Goal: Book appointment/travel/reservation

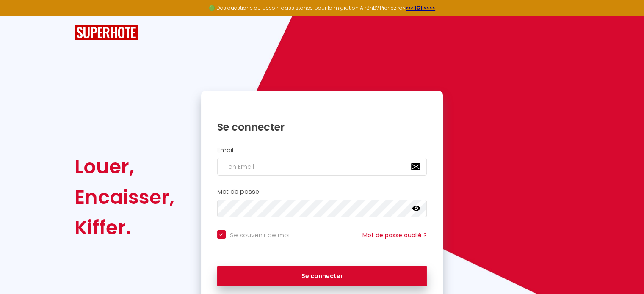
checkbox input "true"
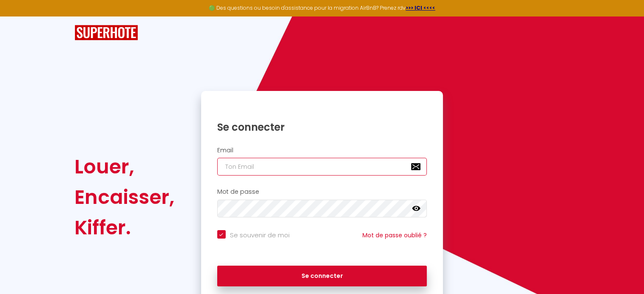
click at [287, 163] on input "email" at bounding box center [322, 167] width 210 height 18
type input "r"
checkbox input "true"
type input "ro"
checkbox input "true"
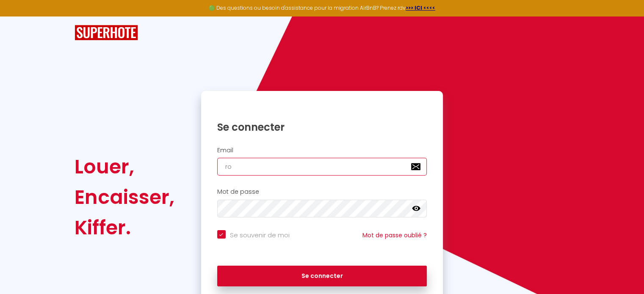
type input "roo"
checkbox input "true"
type input "[EMAIL_ADDRESS][DOMAIN_NAME]"
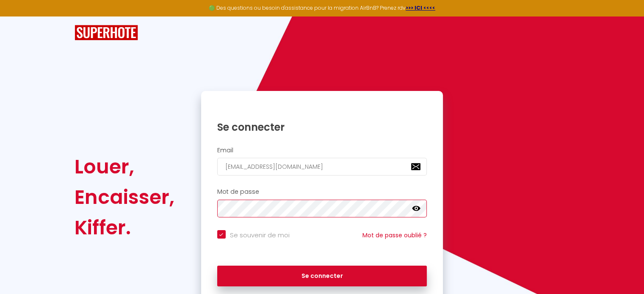
click at [217, 266] on button "Se connecter" at bounding box center [322, 276] width 210 height 21
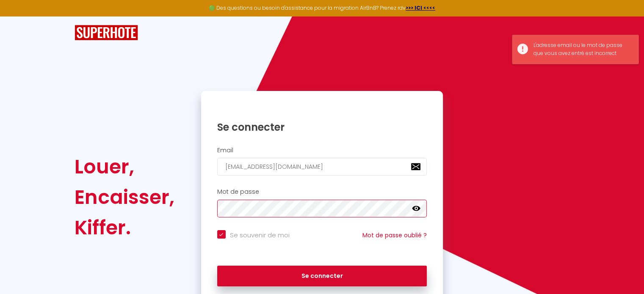
click at [217, 266] on button "Se connecter" at bounding box center [322, 276] width 210 height 21
checkbox input "true"
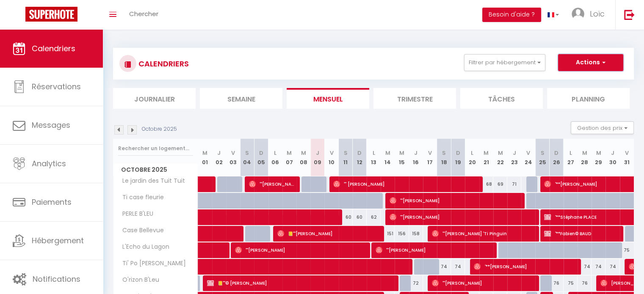
click at [604, 62] on span "button" at bounding box center [602, 62] width 5 height 8
click at [579, 79] on link "Nouvelle réservation" at bounding box center [582, 82] width 74 height 13
select select
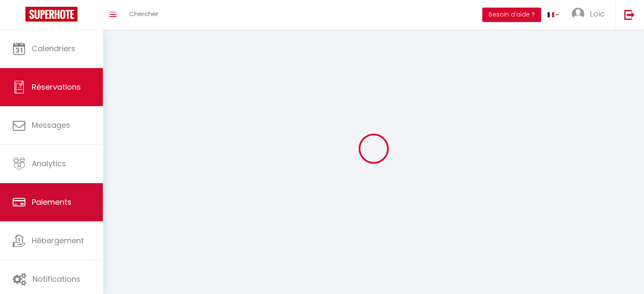
select select
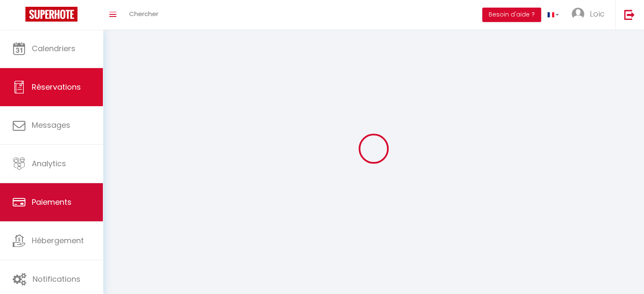
select select
checkbox input "false"
select select
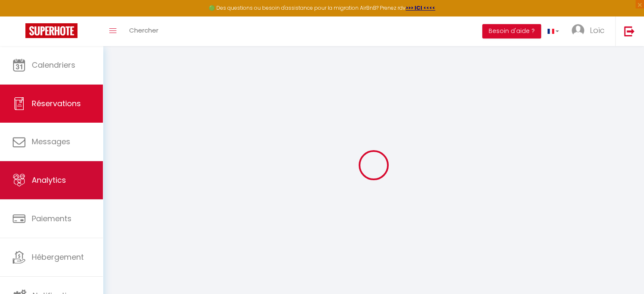
select select
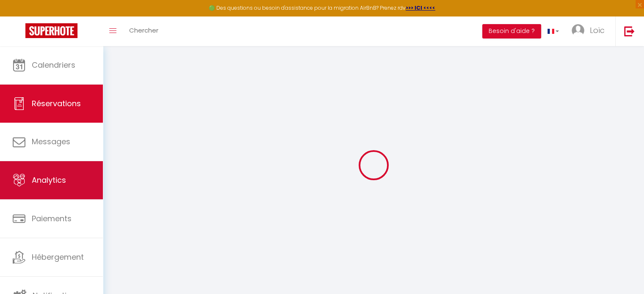
select select
checkbox input "false"
select select
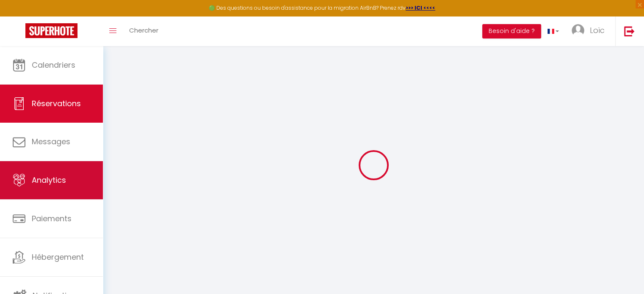
select select
checkbox input "false"
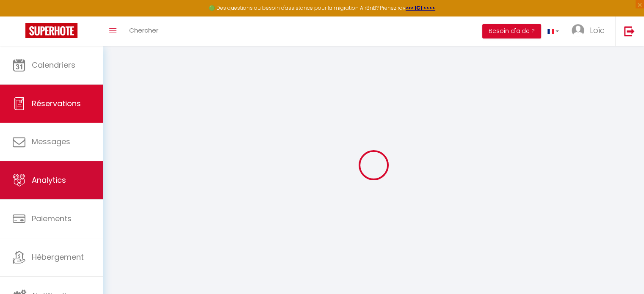
select select
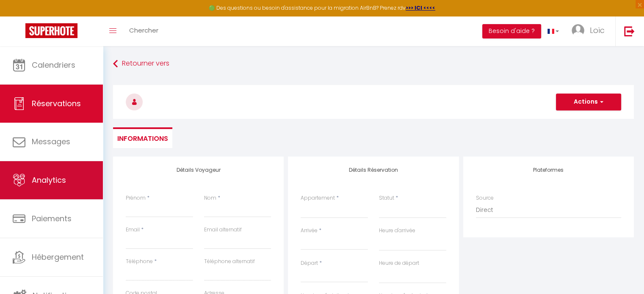
select select
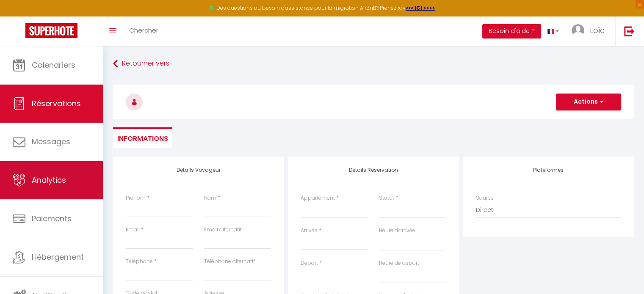
select select
checkbox input "false"
select select
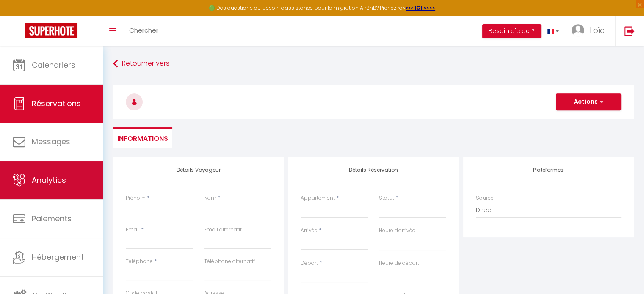
select select
checkbox input "false"
select select
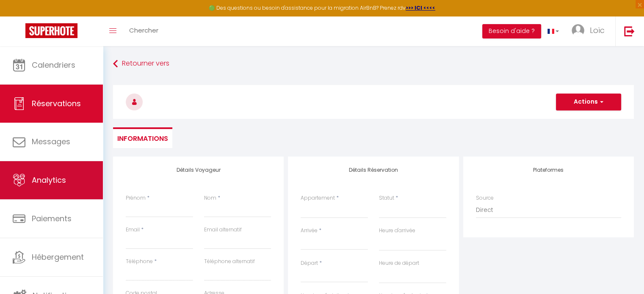
select select
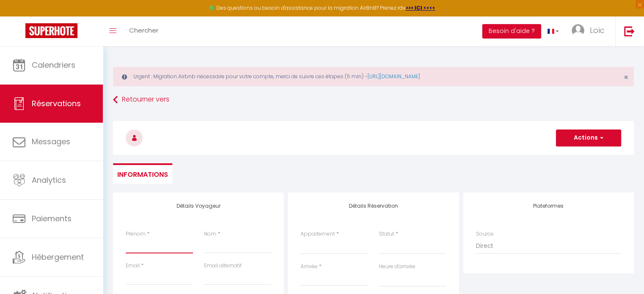
click at [160, 243] on input "Prénom" at bounding box center [159, 245] width 67 height 15
type input "M"
select select
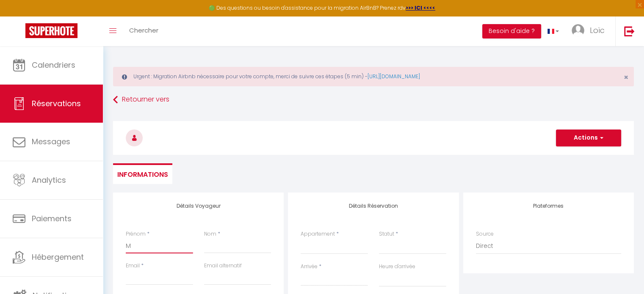
select select
checkbox input "false"
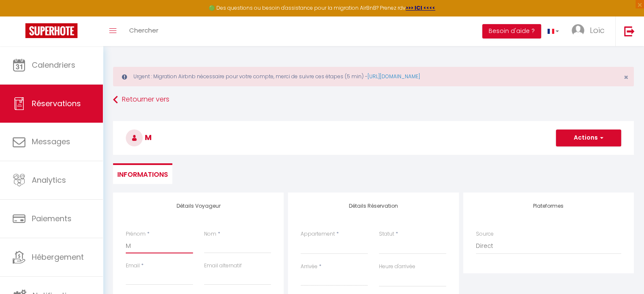
type input "Ma"
select select
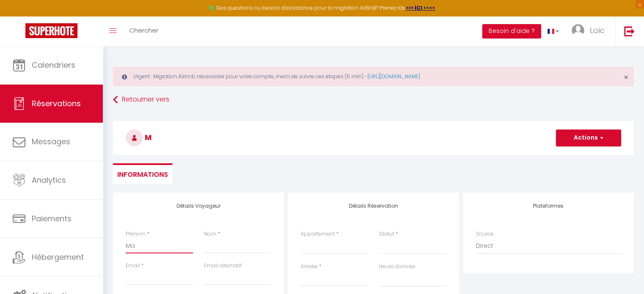
select select
checkbox input "false"
type input "Mar"
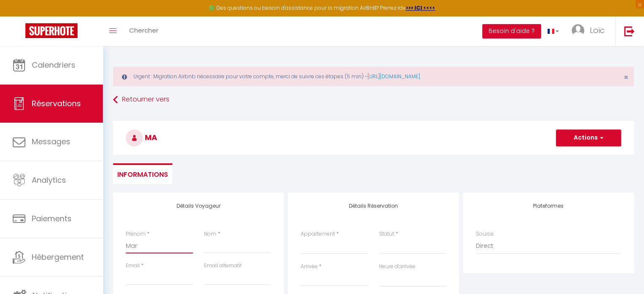
select select
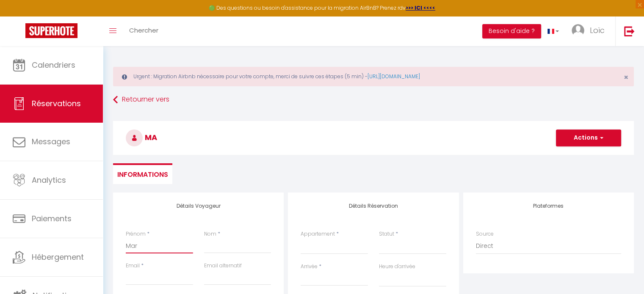
select select
checkbox input "false"
type input "[PERSON_NAME]"
select select
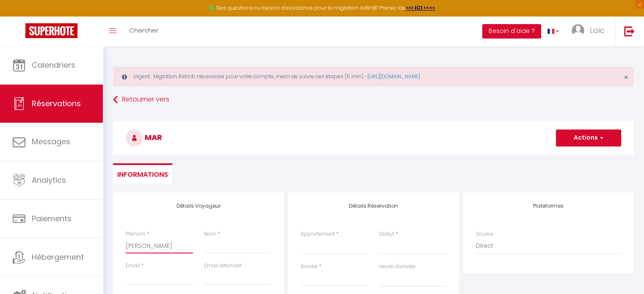
select select
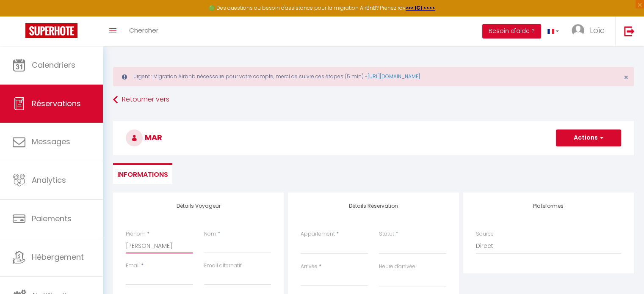
select select
checkbox input "false"
type input "[PERSON_NAME]"
select select
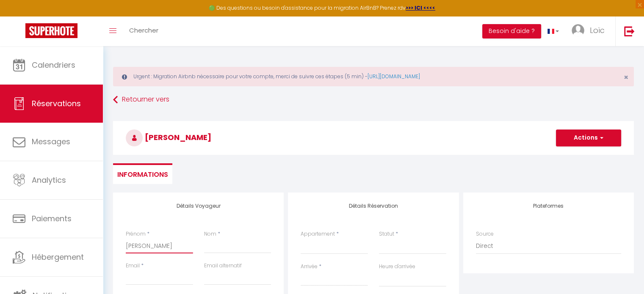
select select
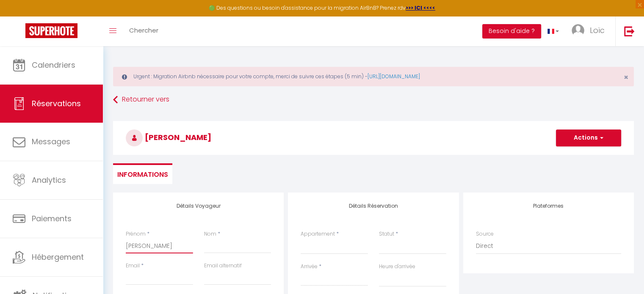
checkbox input "false"
type input "Maryli"
select select
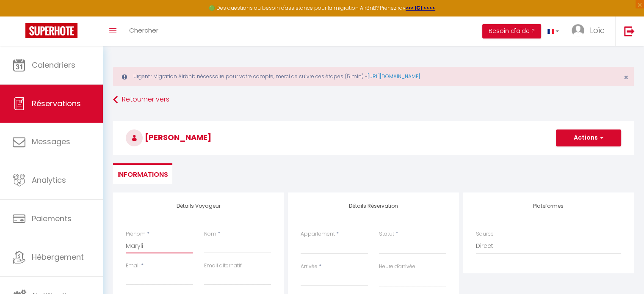
select select
checkbox input "false"
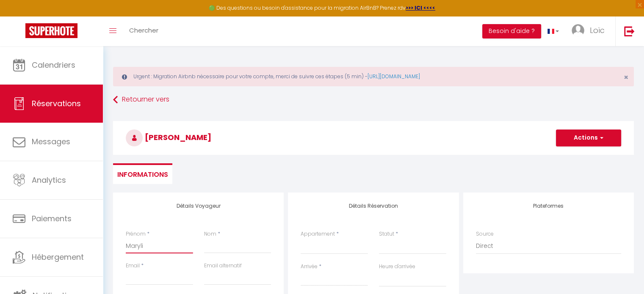
type input "[PERSON_NAME]"
select select
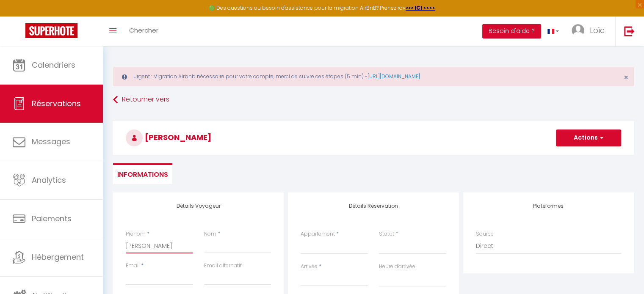
select select
checkbox input "false"
type input "Maryline"
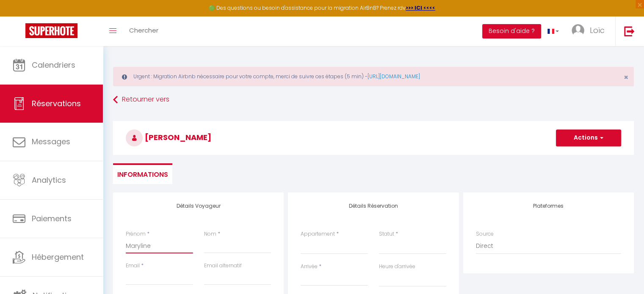
select select
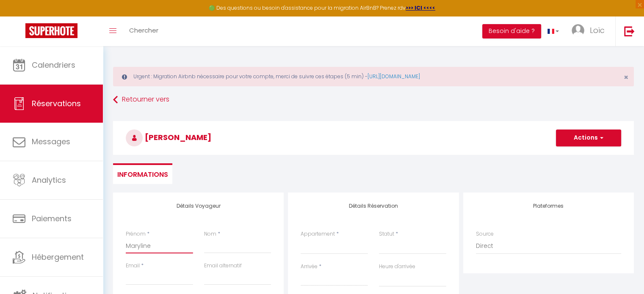
select select
checkbox input "false"
type input "Maryline"
click at [234, 248] on input "Nom" at bounding box center [237, 245] width 67 height 15
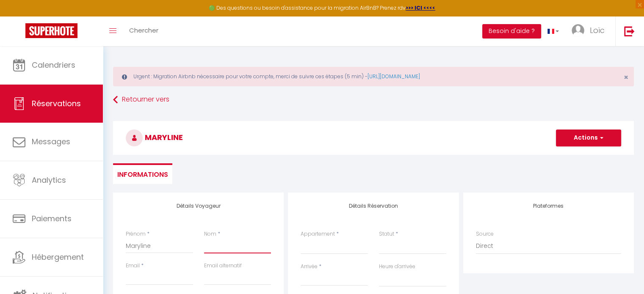
type input "E"
select select
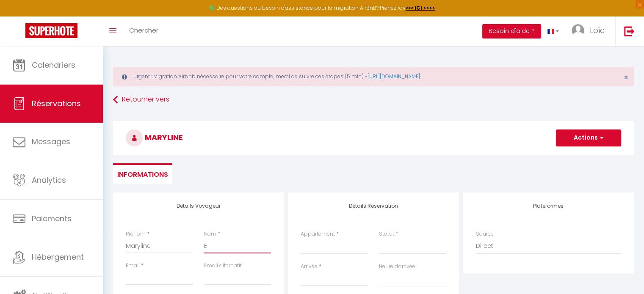
select select
checkbox input "false"
type input "EL"
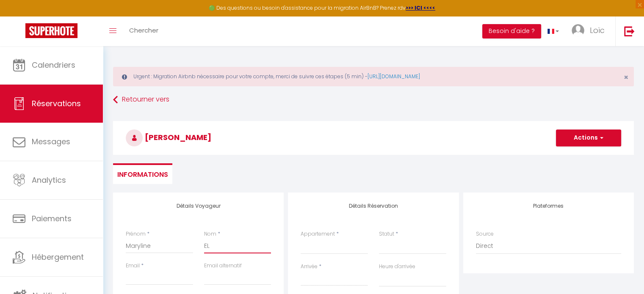
select select
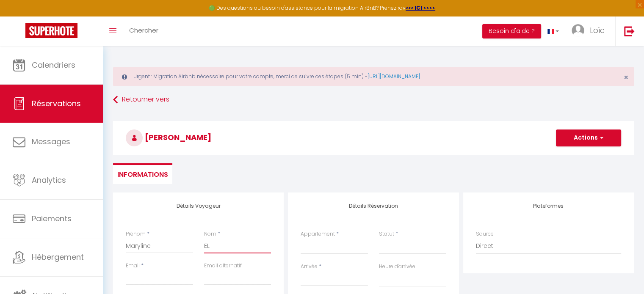
select select
checkbox input "false"
type input "ELO"
select select
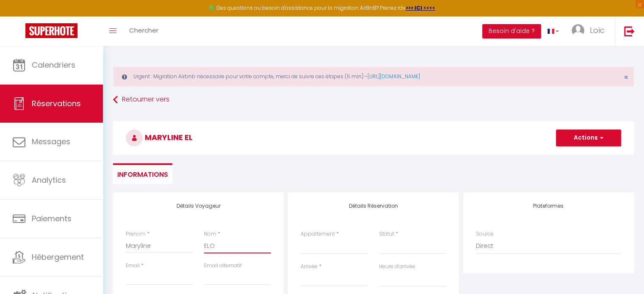
select select
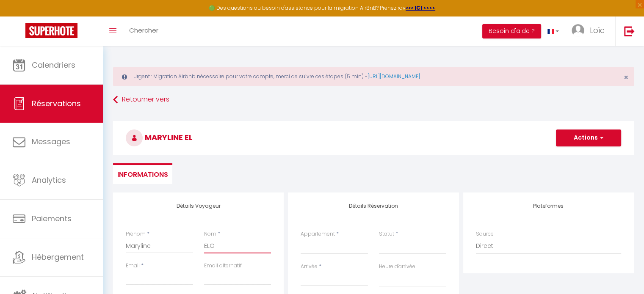
select select
checkbox input "false"
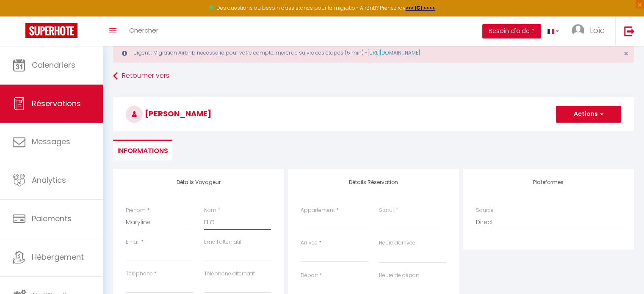
scroll to position [42, 0]
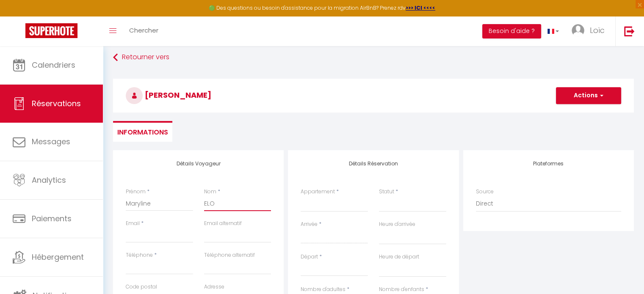
type input "ELO"
click at [147, 233] on input "Email client" at bounding box center [159, 235] width 67 height 15
type input "m"
select select
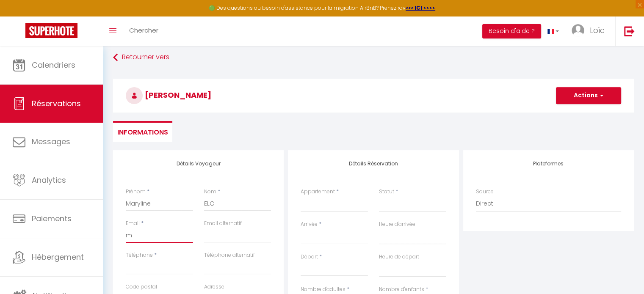
select select
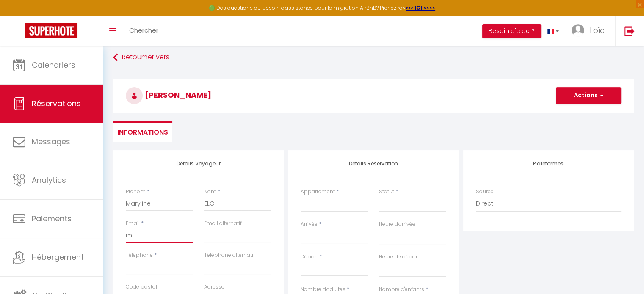
checkbox input "false"
type input "ma"
select select
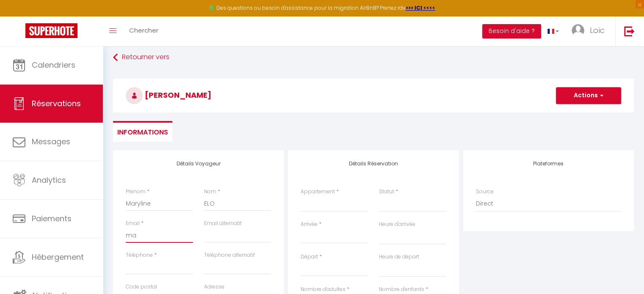
select select
checkbox input "false"
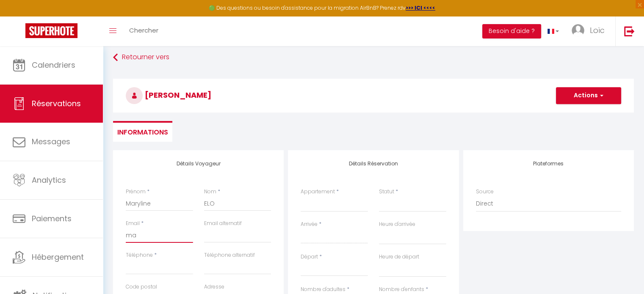
type input "mar"
select select
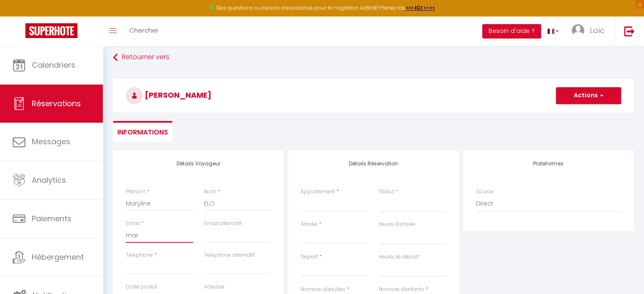
select select
checkbox input "false"
type input "mari"
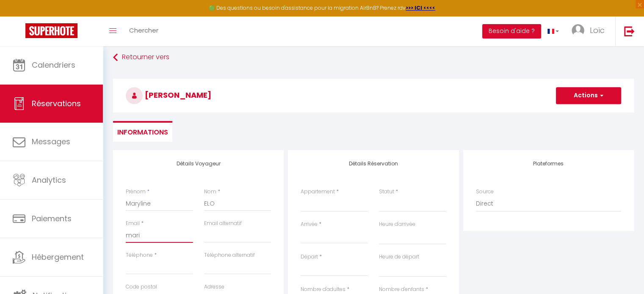
select select
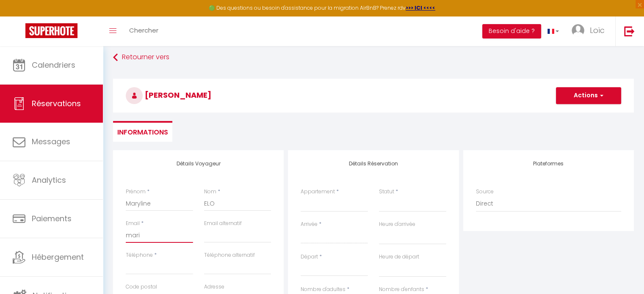
select select
checkbox input "false"
type input "[PERSON_NAME]"
select select
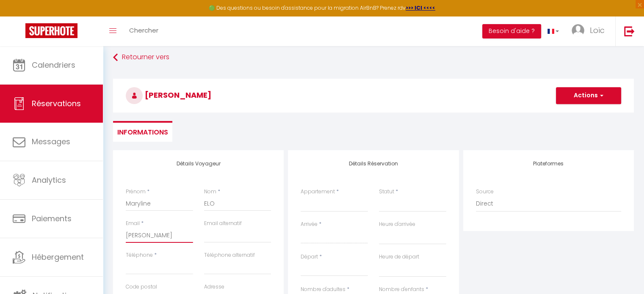
select select
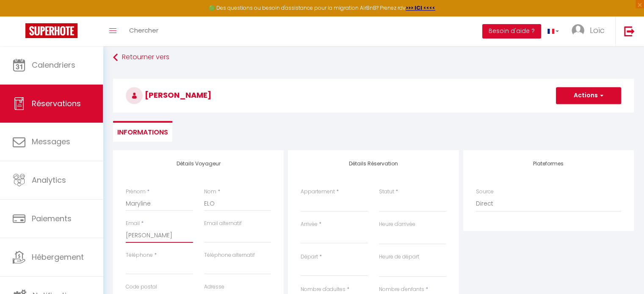
select select
checkbox input "false"
type input "[PERSON_NAME]"
select select
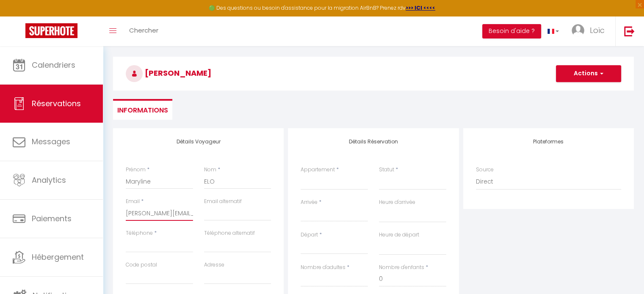
scroll to position [85, 0]
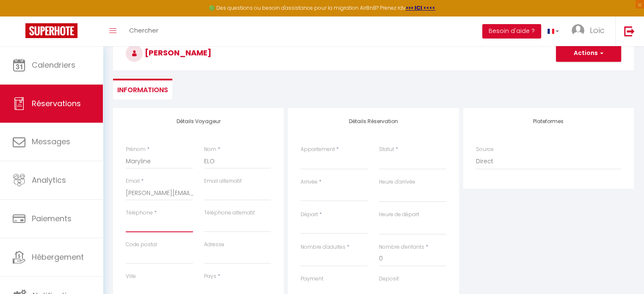
click at [146, 225] on input "Téléphone" at bounding box center [159, 224] width 67 height 15
click at [150, 259] on input "Code postal" at bounding box center [159, 256] width 67 height 15
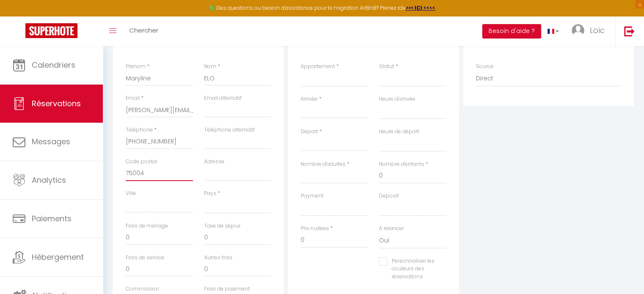
scroll to position [169, 0]
click at [224, 171] on input "Adresse" at bounding box center [237, 171] width 67 height 15
click at [163, 203] on input "Ville" at bounding box center [159, 203] width 67 height 15
click at [233, 202] on select "[GEOGRAPHIC_DATA] [GEOGRAPHIC_DATA] [GEOGRAPHIC_DATA] [GEOGRAPHIC_DATA] [GEOGRA…" at bounding box center [237, 204] width 67 height 16
click at [204, 196] on select "[GEOGRAPHIC_DATA] [GEOGRAPHIC_DATA] [GEOGRAPHIC_DATA] [GEOGRAPHIC_DATA] [GEOGRA…" at bounding box center [237, 204] width 67 height 16
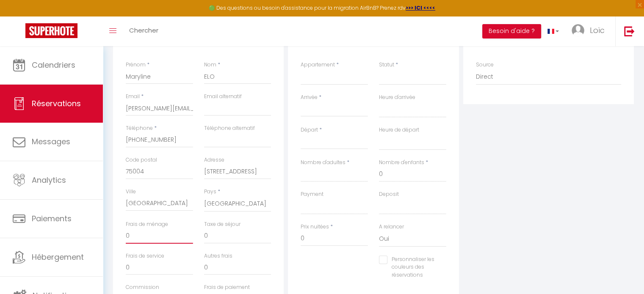
drag, startPoint x: 134, startPoint y: 236, endPoint x: 114, endPoint y: 237, distance: 20.3
click at [114, 237] on div "Détails Voyageur Prénom * [PERSON_NAME] * ELO Email * [EMAIL_ADDRESS][DOMAIN_NA…" at bounding box center [198, 174] width 171 height 303
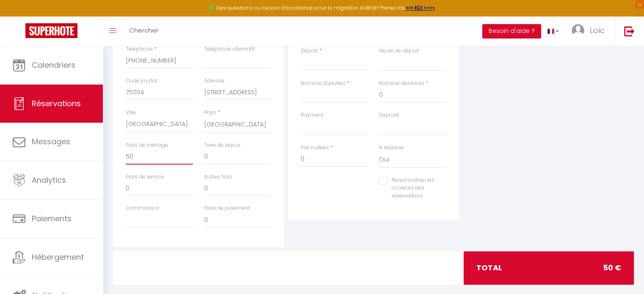
scroll to position [254, 0]
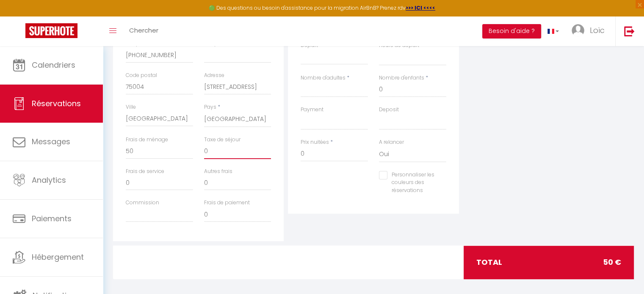
click at [218, 149] on input "0" at bounding box center [237, 151] width 67 height 15
drag, startPoint x: 220, startPoint y: 151, endPoint x: 196, endPoint y: 149, distance: 24.6
click at [196, 149] on div "Frais de ménage 50 Taxe de séjour 0" at bounding box center [198, 152] width 157 height 32
click at [185, 178] on input "0" at bounding box center [159, 182] width 67 height 15
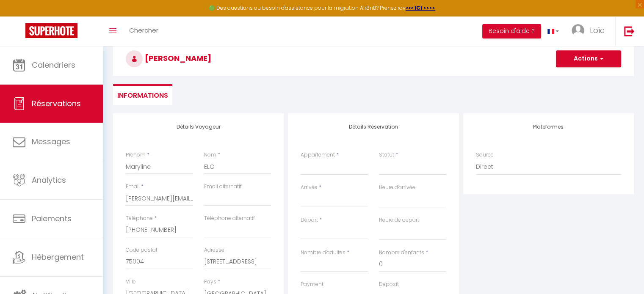
scroll to position [85, 0]
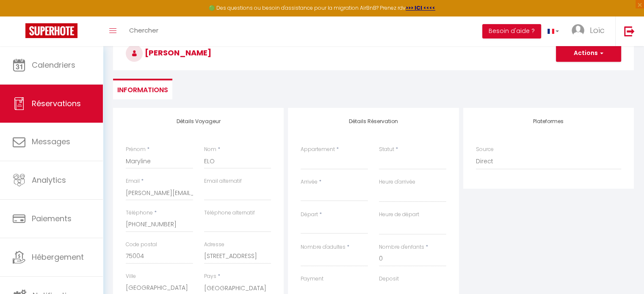
click at [332, 171] on div "Appartement * O'rizon B'Leu Leu Ti Jade Ti' Po [PERSON_NAME] des Tuit Tuit Ti c…" at bounding box center [334, 162] width 78 height 33
click at [335, 159] on select "O'rizon B'Leu Leu Ti Jade Ti' Po [PERSON_NAME] des Tuit Tuit Ti case fleurie Ca…" at bounding box center [334, 162] width 67 height 16
click at [301, 154] on select "O'rizon B'Leu Leu Ti Jade Ti' Po [PERSON_NAME] des Tuit Tuit Ti case fleurie Ca…" at bounding box center [334, 162] width 67 height 16
click at [389, 163] on select "Confirmé Non Confirmé [PERSON_NAME] par le voyageur No Show Request" at bounding box center [412, 162] width 67 height 16
click at [379, 154] on select "Confirmé Non Confirmé [PERSON_NAME] par le voyageur No Show Request" at bounding box center [412, 162] width 67 height 16
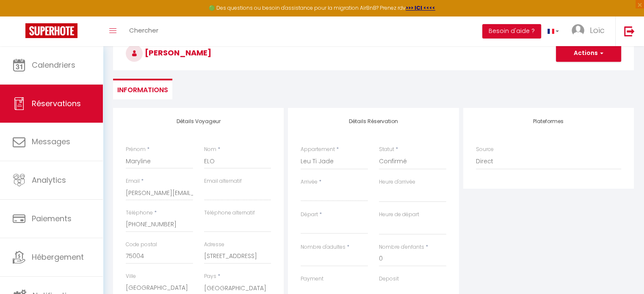
click at [352, 196] on input "Arrivée" at bounding box center [334, 194] width 67 height 11
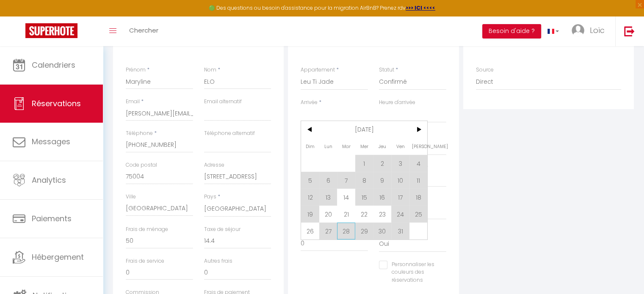
scroll to position [169, 0]
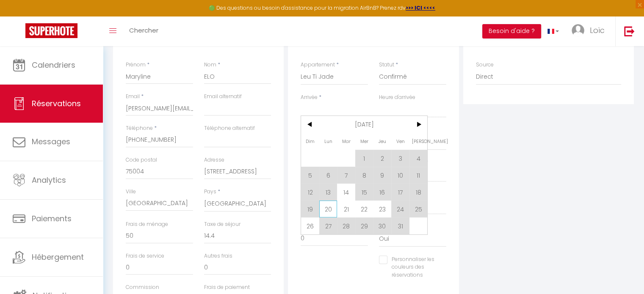
click at [331, 210] on span "20" at bounding box center [328, 209] width 18 height 17
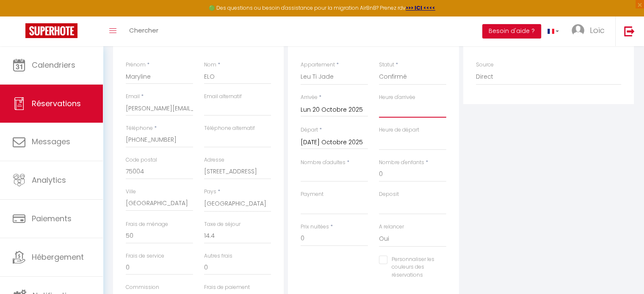
click at [400, 115] on select "00:00 00:30 01:00 01:30 02:00 02:30 03:00 03:30 04:00 04:30 05:00 05:30 06:00 0…" at bounding box center [412, 110] width 67 height 16
click at [379, 102] on select "00:00 00:30 01:00 01:30 02:00 02:30 03:00 03:30 04:00 04:30 05:00 05:30 06:00 0…" at bounding box center [412, 110] width 67 height 16
click at [322, 141] on input "[DATE] Octobre 2025" at bounding box center [334, 142] width 67 height 11
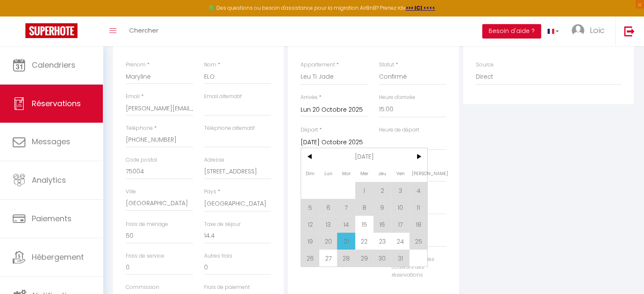
drag, startPoint x: 401, startPoint y: 239, endPoint x: 400, endPoint y: 243, distance: 4.3
click at [401, 238] on span "24" at bounding box center [400, 241] width 18 height 17
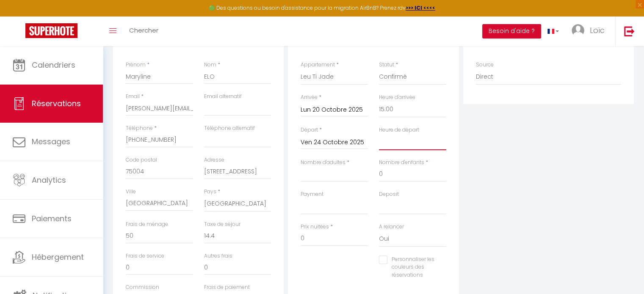
click at [387, 145] on select "00:00 00:30 01:00 01:30 02:00 02:30 03:00 03:30 04:00 04:30 05:00 05:30 06:00 0…" at bounding box center [412, 142] width 67 height 16
click at [379, 134] on select "00:00 00:30 01:00 01:30 02:00 02:30 03:00 03:30 04:00 04:30 05:00 05:30 06:00 0…" at bounding box center [412, 142] width 67 height 16
click at [306, 177] on input "Nombre d'adultes" at bounding box center [334, 174] width 67 height 15
click at [334, 177] on input "Nombre d'adultes" at bounding box center [334, 174] width 67 height 15
drag, startPoint x: 396, startPoint y: 172, endPoint x: 377, endPoint y: 177, distance: 19.6
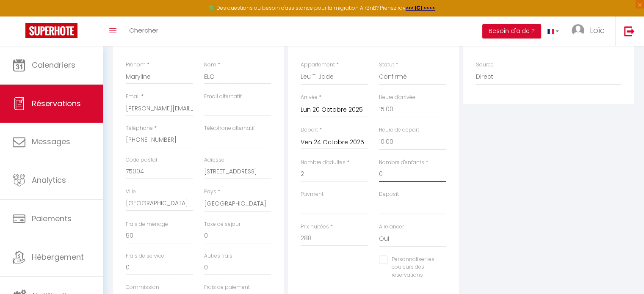
click at [377, 177] on div "Nombre d'enfants * 0" at bounding box center [412, 175] width 78 height 32
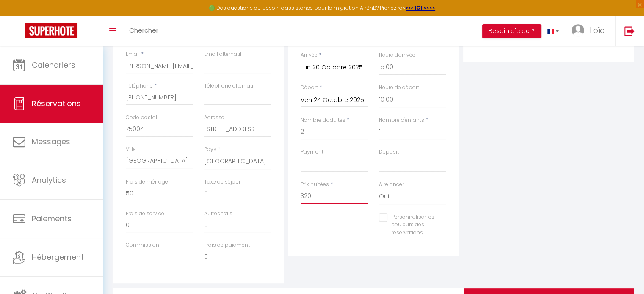
drag, startPoint x: 315, startPoint y: 195, endPoint x: 298, endPoint y: 196, distance: 16.5
click at [298, 196] on div "Prix nuitées * 320" at bounding box center [334, 197] width 78 height 33
click at [322, 197] on input "320" at bounding box center [334, 196] width 67 height 15
drag, startPoint x: 296, startPoint y: 196, endPoint x: 284, endPoint y: 194, distance: 12.8
click at [284, 194] on div "Détails Voyageur Prénom * [PERSON_NAME] * ELO Email * [EMAIL_ADDRESS][DOMAIN_NA…" at bounding box center [373, 132] width 525 height 303
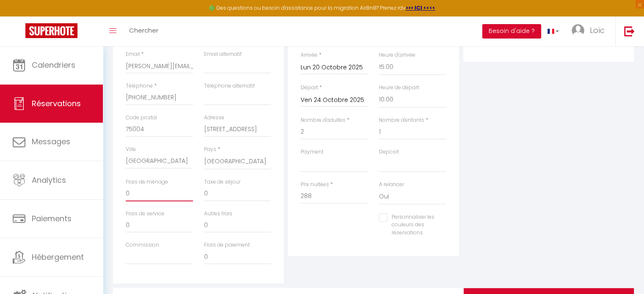
drag, startPoint x: 157, startPoint y: 191, endPoint x: 167, endPoint y: 195, distance: 10.2
click at [157, 191] on input "0" at bounding box center [159, 193] width 67 height 15
drag, startPoint x: 221, startPoint y: 194, endPoint x: 196, endPoint y: 194, distance: 25.4
click at [196, 194] on div "Frais de ménage 0 Taxe de séjour 0" at bounding box center [198, 194] width 157 height 32
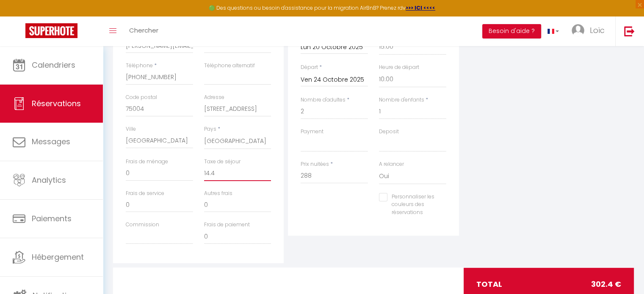
scroll to position [260, 0]
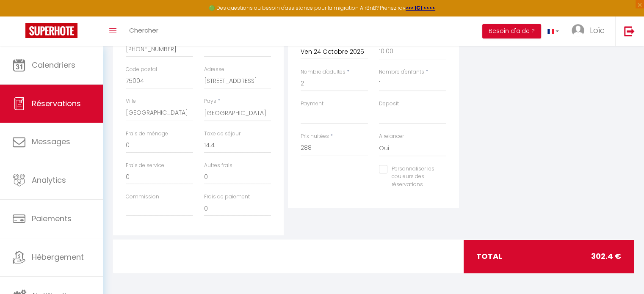
click at [316, 187] on div "Personnaliser les couleurs des réservations #D7092E" at bounding box center [373, 181] width 157 height 33
drag, startPoint x: 138, startPoint y: 150, endPoint x: 120, endPoint y: 147, distance: 18.0
click at [120, 147] on div "Frais de ménage 0" at bounding box center [159, 146] width 78 height 32
click at [255, 174] on input "0" at bounding box center [237, 176] width 67 height 15
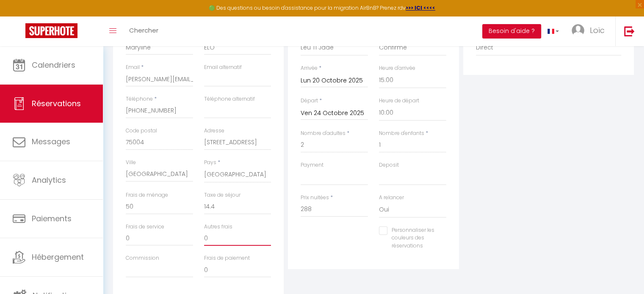
scroll to position [218, 0]
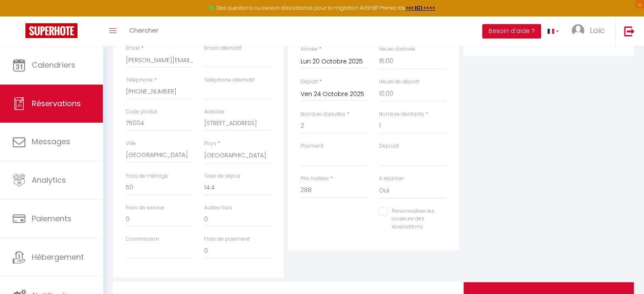
click at [382, 213] on input "Personnaliser les couleurs des réservations" at bounding box center [407, 211] width 57 height 8
click at [384, 212] on input "Personnaliser les couleurs des réservations" at bounding box center [404, 211] width 50 height 8
click at [384, 212] on input "Personnaliser les couleurs des réservations" at bounding box center [407, 211] width 57 height 8
click at [441, 223] on span at bounding box center [442, 221] width 7 height 7
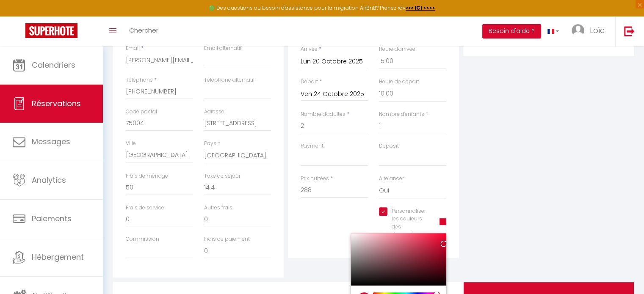
click at [444, 221] on span at bounding box center [442, 221] width 7 height 7
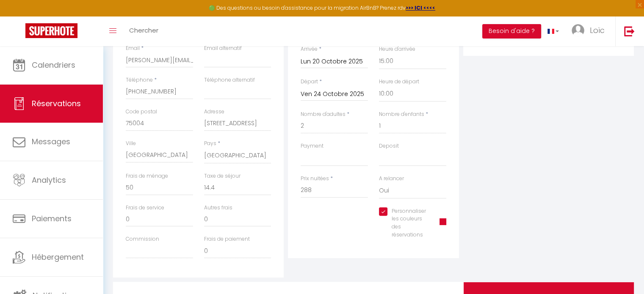
click at [446, 208] on div "Personnaliser les couleurs des réservations #D7092E" at bounding box center [412, 227] width 78 height 40
drag, startPoint x: 451, startPoint y: 209, endPoint x: 455, endPoint y: 212, distance: 4.8
click at [452, 209] on div "Détails Réservation Appartement * O'rizon B'Leu Leu Ti Jade Ti' Po [PERSON_NAME…" at bounding box center [373, 116] width 171 height 283
click at [384, 209] on input "Personnaliser les couleurs des réservations" at bounding box center [404, 211] width 50 height 8
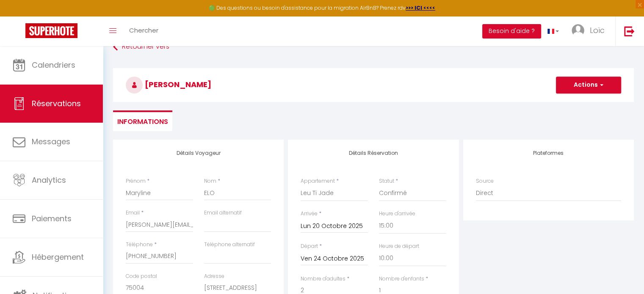
scroll to position [48, 0]
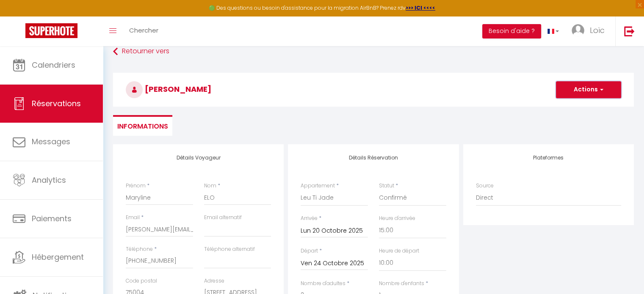
click at [604, 91] on button "Actions" at bounding box center [588, 89] width 65 height 17
click at [579, 108] on link "Enregistrer" at bounding box center [580, 108] width 67 height 11
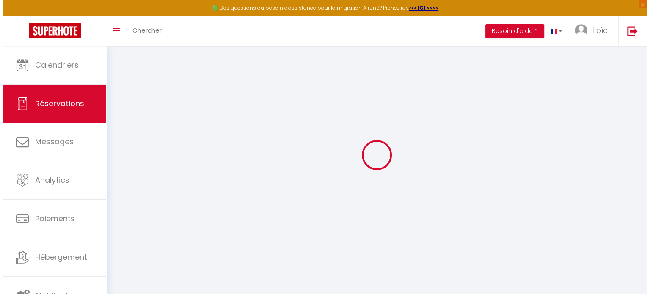
scroll to position [46, 0]
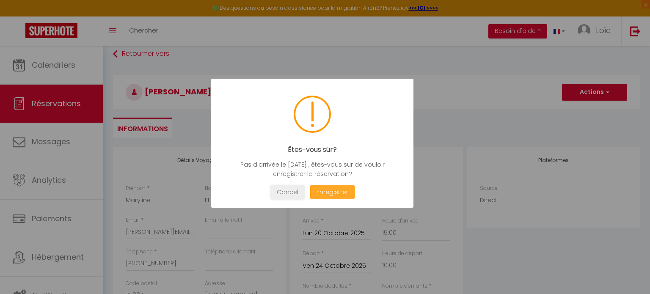
click at [340, 191] on button "Enregistrer" at bounding box center [332, 192] width 44 height 15
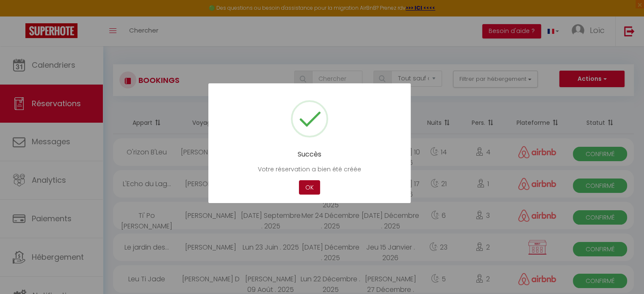
click at [313, 190] on button "OK" at bounding box center [309, 187] width 21 height 15
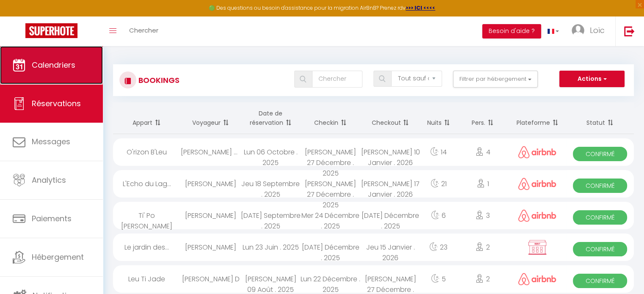
click at [75, 66] on span "Calendriers" at bounding box center [54, 65] width 44 height 11
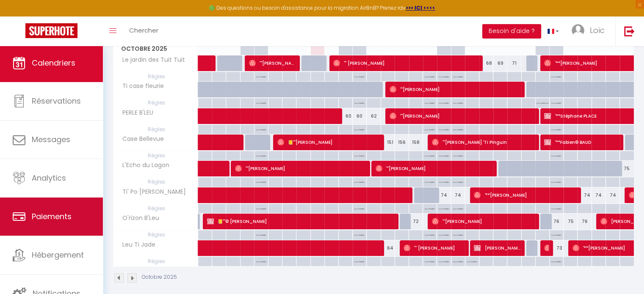
scroll to position [143, 0]
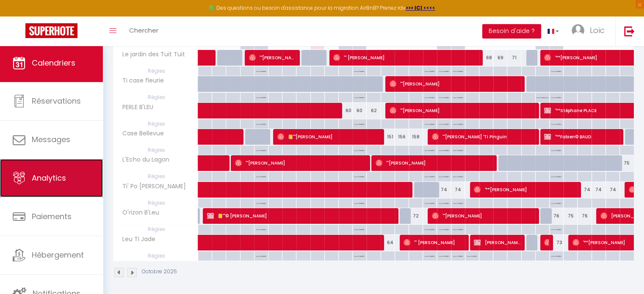
click at [49, 173] on span "Analytics" at bounding box center [49, 178] width 34 height 11
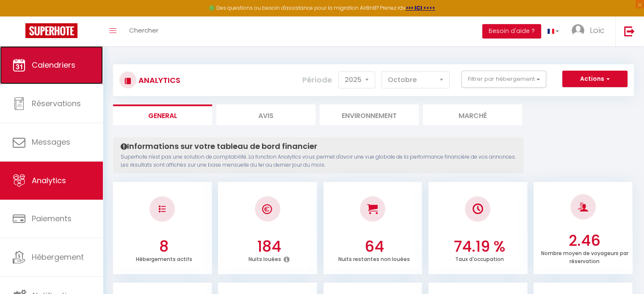
click at [44, 64] on span "Calendriers" at bounding box center [54, 65] width 44 height 11
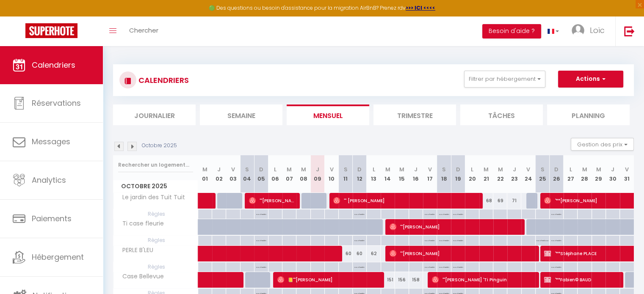
click at [131, 147] on img at bounding box center [131, 146] width 9 height 9
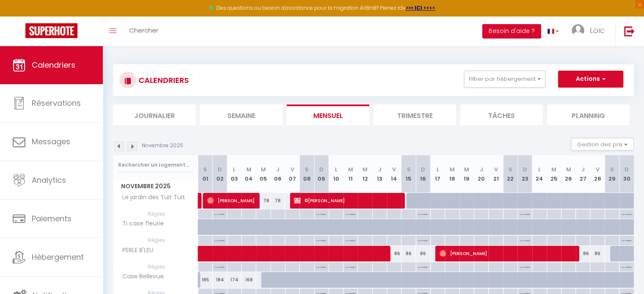
click at [119, 144] on img at bounding box center [118, 146] width 9 height 9
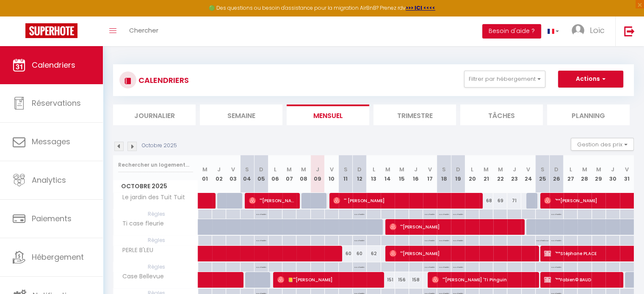
click at [134, 148] on img at bounding box center [131, 146] width 9 height 9
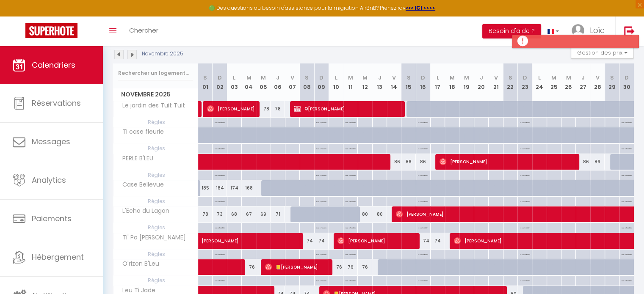
scroll to position [42, 0]
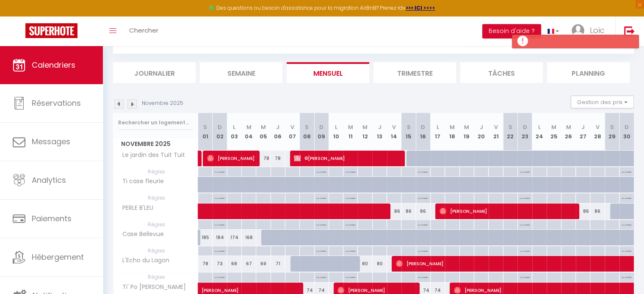
click at [121, 103] on img at bounding box center [118, 103] width 9 height 9
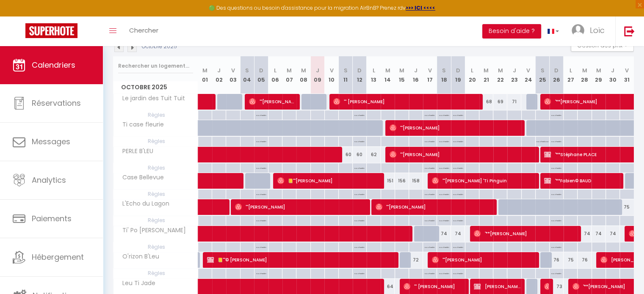
scroll to position [85, 0]
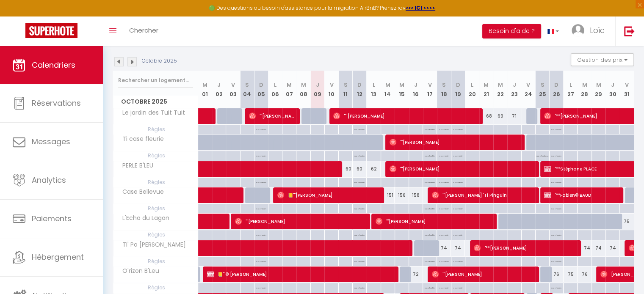
click at [132, 63] on img at bounding box center [131, 61] width 9 height 9
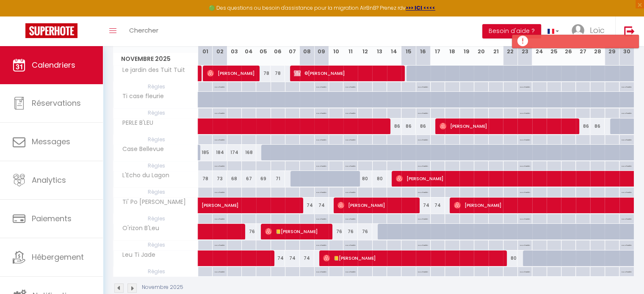
scroll to position [101, 0]
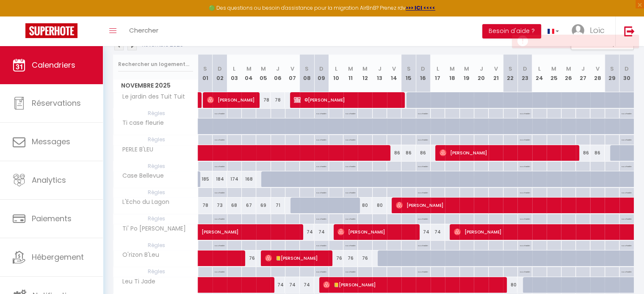
click at [118, 49] on img at bounding box center [118, 45] width 9 height 9
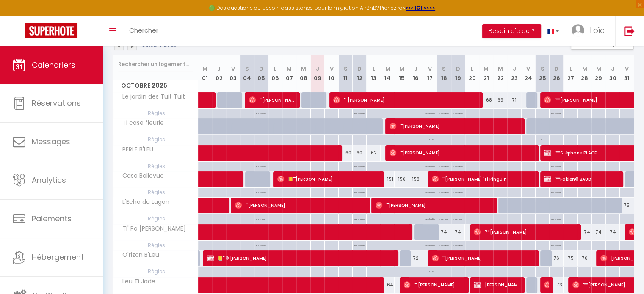
click at [130, 47] on img at bounding box center [131, 45] width 9 height 9
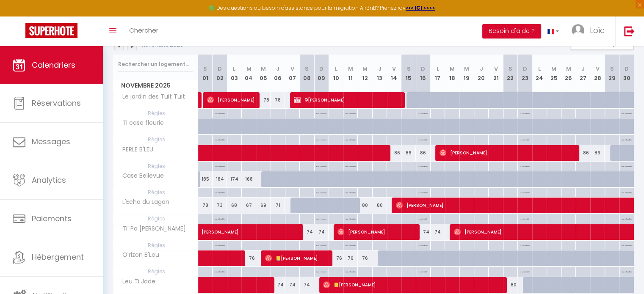
click at [130, 47] on img at bounding box center [131, 45] width 9 height 9
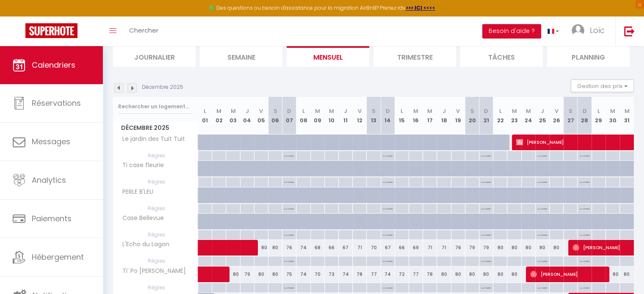
click at [136, 89] on img at bounding box center [131, 87] width 9 height 9
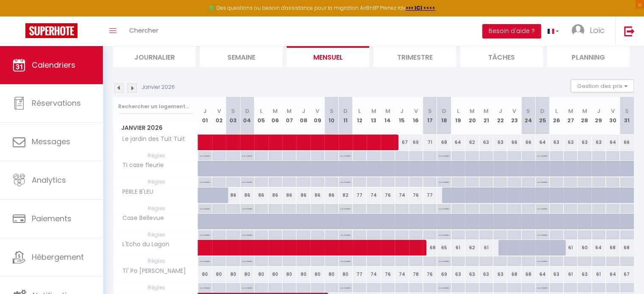
click at [119, 88] on img at bounding box center [118, 87] width 9 height 9
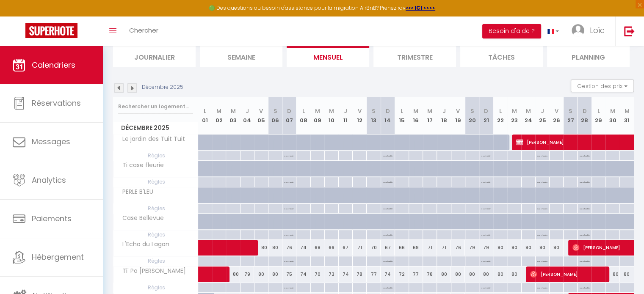
click at [119, 88] on img at bounding box center [118, 87] width 9 height 9
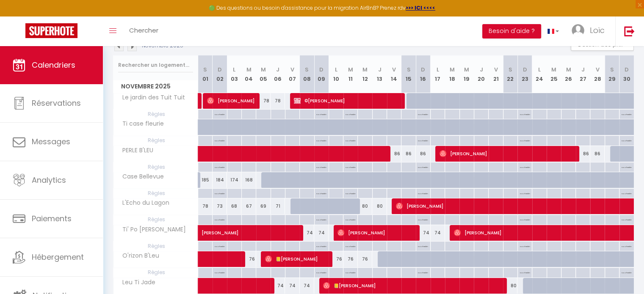
scroll to position [143, 0]
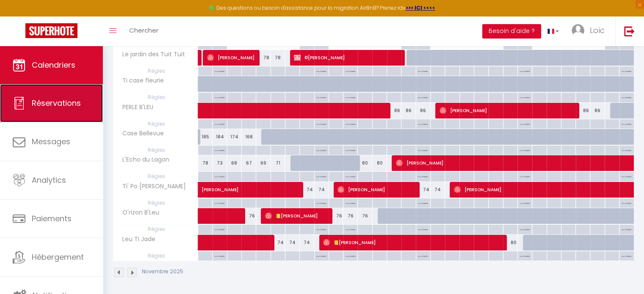
click at [58, 120] on link "Réservations" at bounding box center [51, 103] width 103 height 38
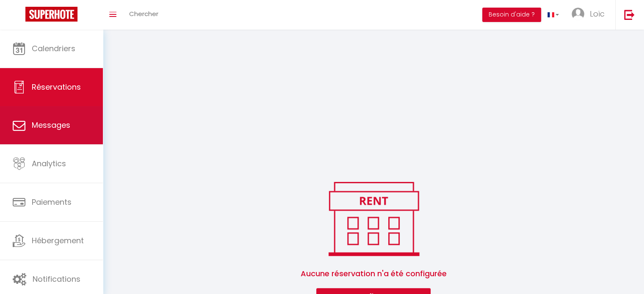
scroll to position [164, 0]
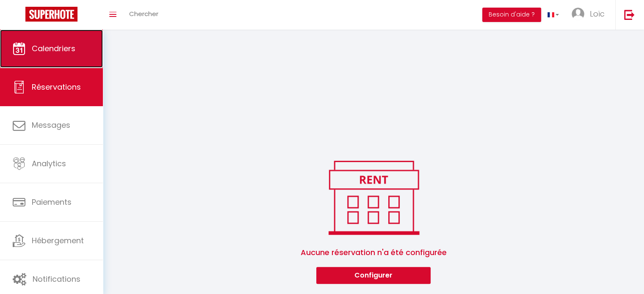
click at [64, 56] on link "Calendriers" at bounding box center [51, 49] width 103 height 38
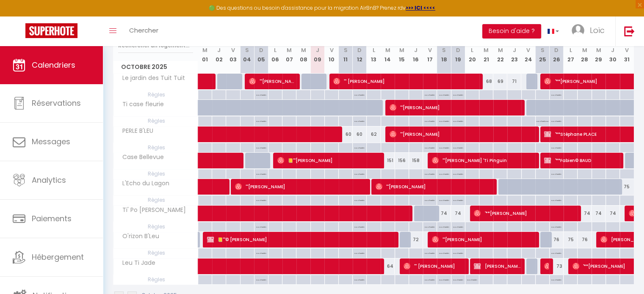
scroll to position [127, 0]
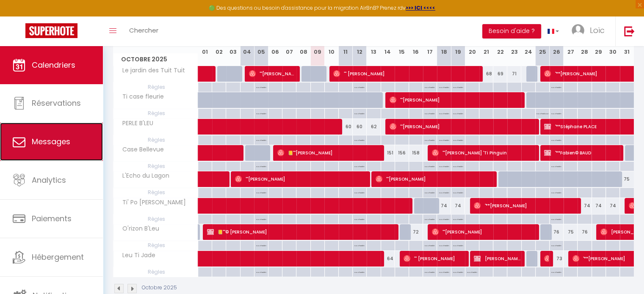
click at [66, 147] on link "Messages" at bounding box center [51, 142] width 103 height 38
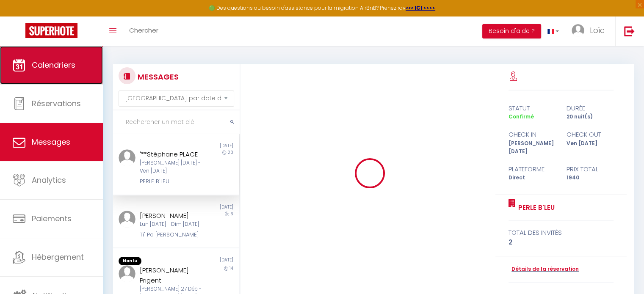
click at [52, 72] on link "Calendriers" at bounding box center [51, 65] width 103 height 38
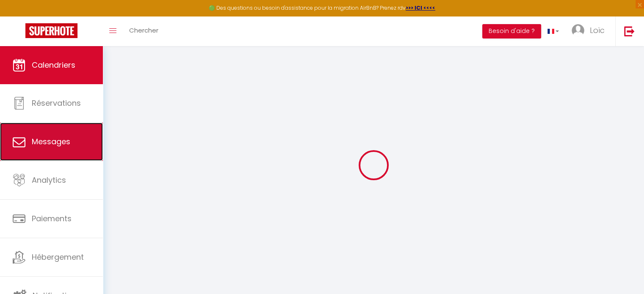
click at [47, 150] on link "Messages" at bounding box center [51, 142] width 103 height 38
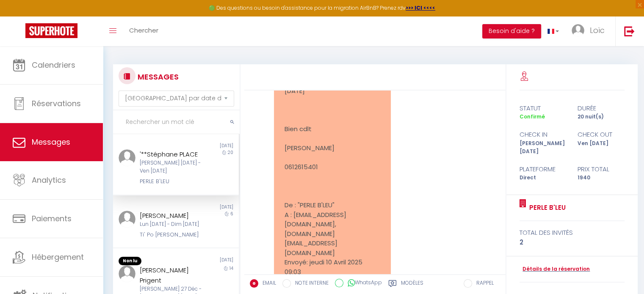
scroll to position [1348, 0]
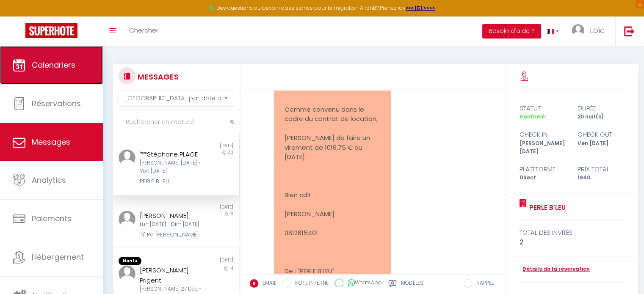
click at [64, 69] on span "Calendriers" at bounding box center [54, 65] width 44 height 11
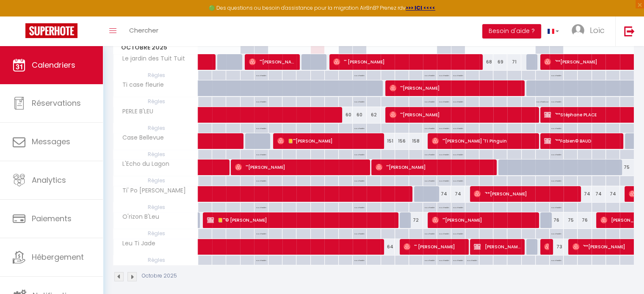
scroll to position [143, 0]
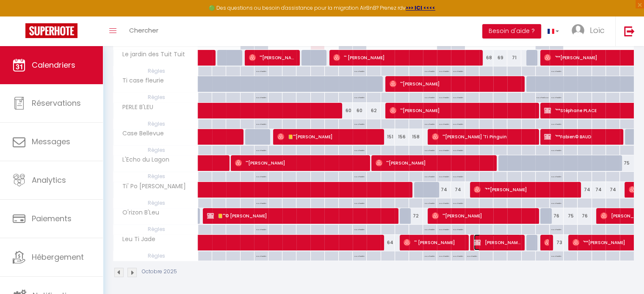
click at [483, 242] on span "[PERSON_NAME]" at bounding box center [497, 243] width 47 height 16
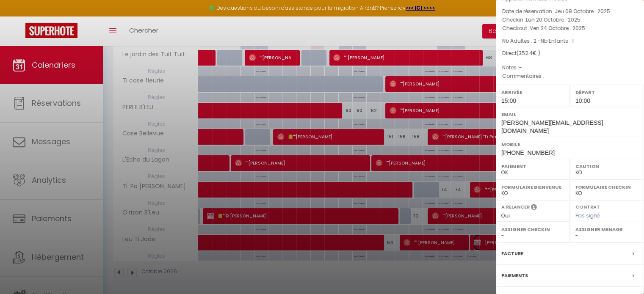
scroll to position [99, 0]
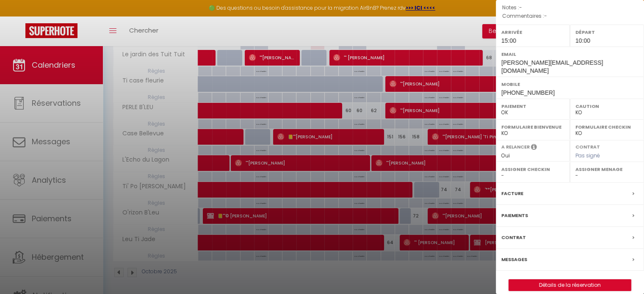
click at [517, 255] on label "Messages" at bounding box center [514, 259] width 26 height 9
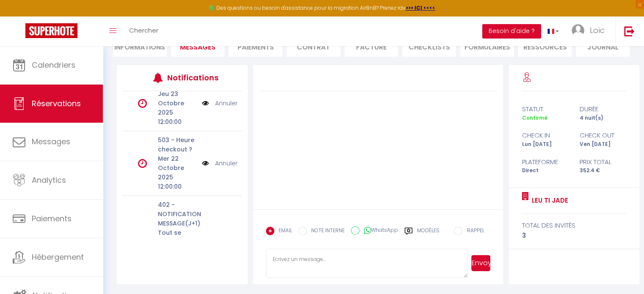
scroll to position [2, 0]
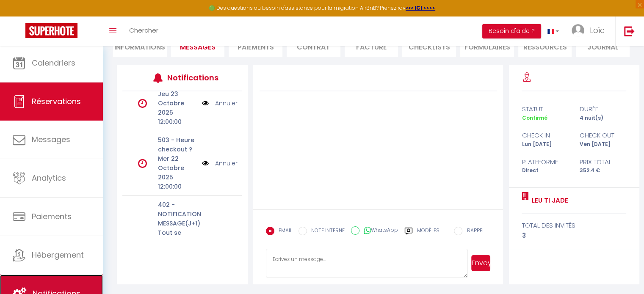
click at [71, 290] on span "Notifications" at bounding box center [57, 293] width 48 height 11
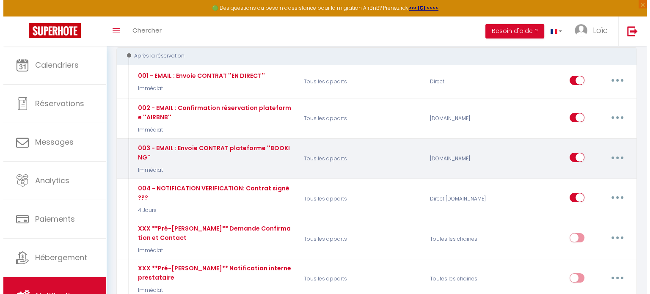
scroll to position [85, 0]
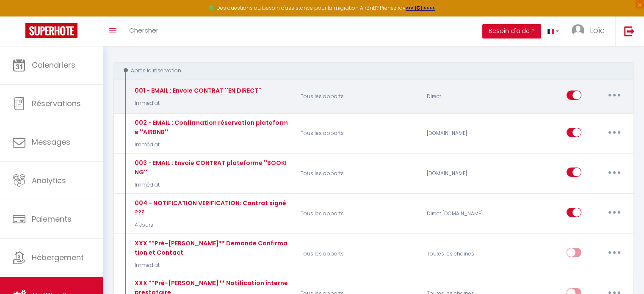
click at [612, 94] on button "button" at bounding box center [614, 95] width 24 height 14
click at [575, 117] on link "Editer" at bounding box center [592, 115] width 63 height 14
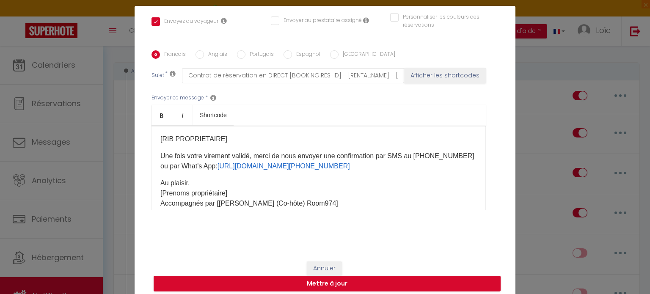
scroll to position [39, 0]
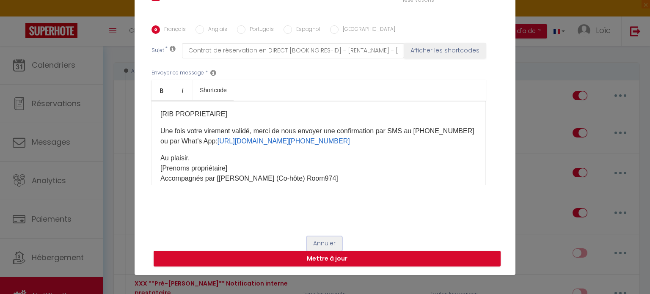
click at [324, 243] on button "Annuler" at bounding box center [324, 244] width 35 height 14
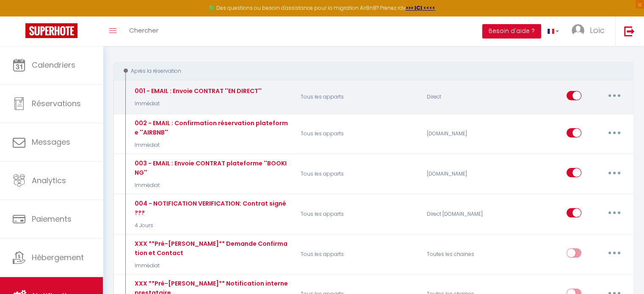
click at [613, 95] on icon "button" at bounding box center [614, 95] width 3 height 3
click at [582, 114] on link "Editer" at bounding box center [592, 115] width 63 height 14
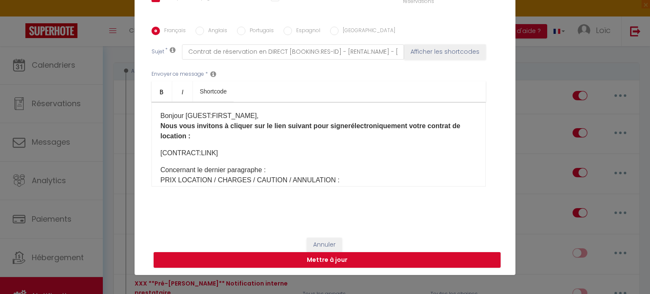
scroll to position [190, 0]
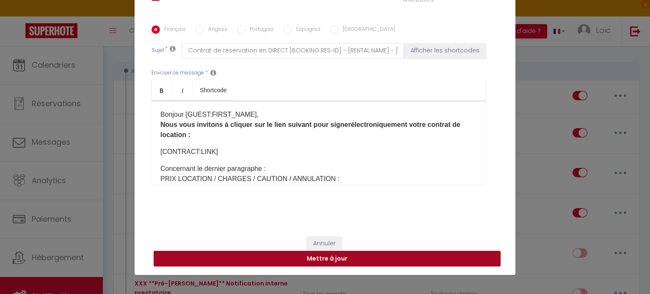
drag, startPoint x: 315, startPoint y: 262, endPoint x: 367, endPoint y: 276, distance: 54.3
click at [315, 262] on button "Mettre à jour" at bounding box center [327, 259] width 347 height 16
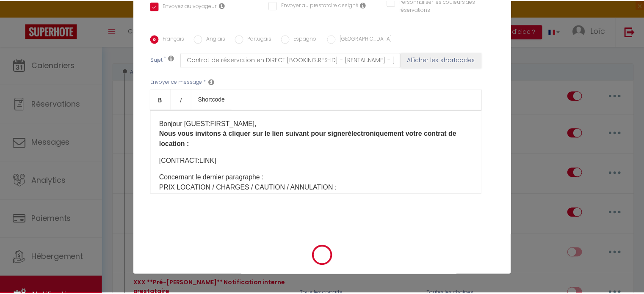
scroll to position [181, 0]
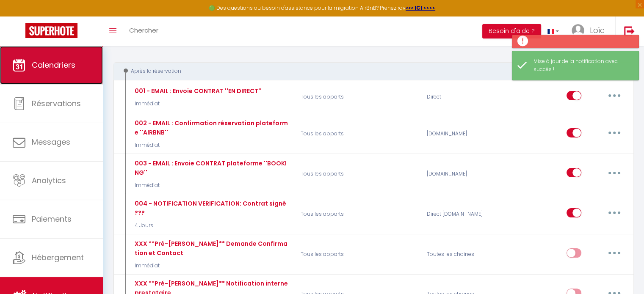
click at [68, 73] on link "Calendriers" at bounding box center [51, 65] width 103 height 38
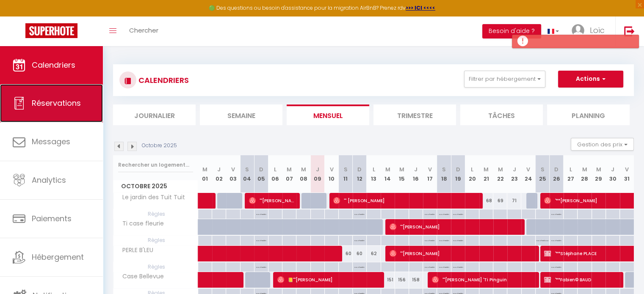
click at [56, 107] on span "Réservations" at bounding box center [56, 103] width 49 height 11
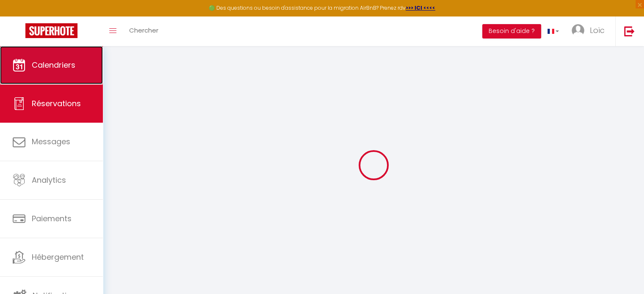
click at [56, 66] on span "Calendriers" at bounding box center [54, 65] width 44 height 11
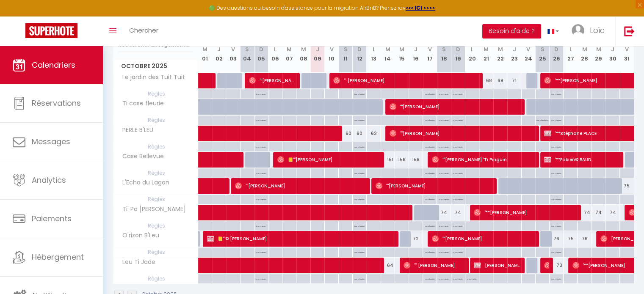
scroll to position [127, 0]
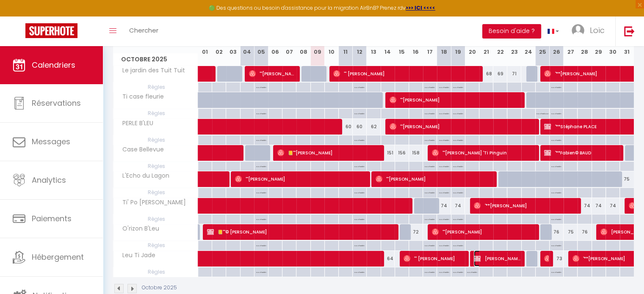
click at [491, 255] on span "[PERSON_NAME]" at bounding box center [497, 259] width 47 height 16
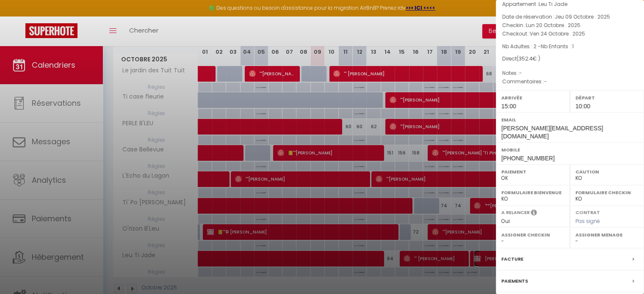
scroll to position [85, 0]
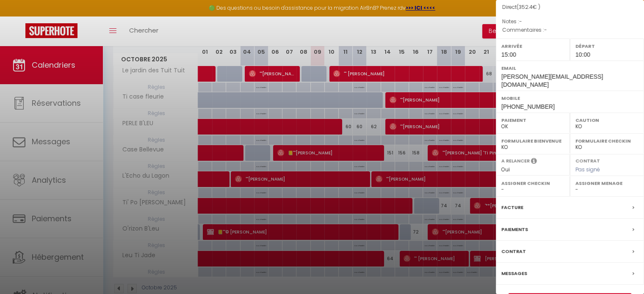
drag, startPoint x: 517, startPoint y: 265, endPoint x: 531, endPoint y: 273, distance: 16.6
click at [517, 269] on label "Messages" at bounding box center [514, 273] width 26 height 9
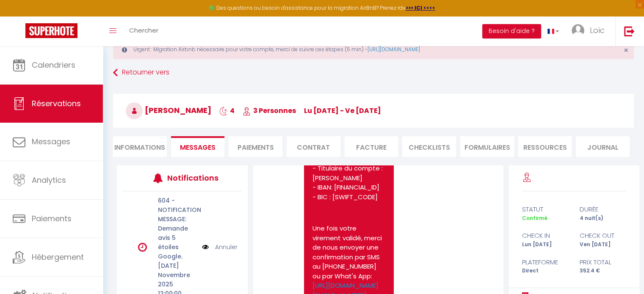
scroll to position [42, 0]
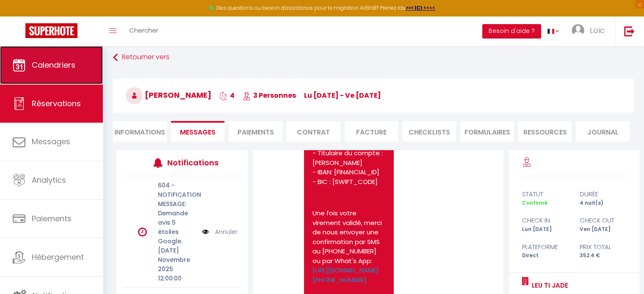
click at [45, 70] on span "Calendriers" at bounding box center [54, 65] width 44 height 11
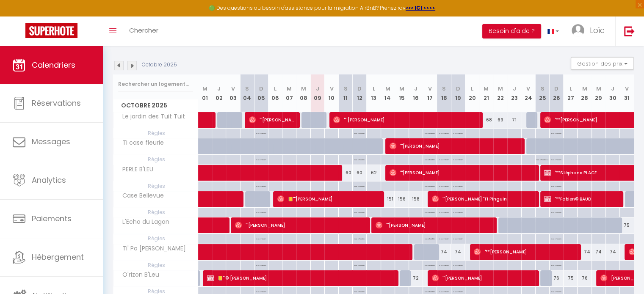
scroll to position [85, 0]
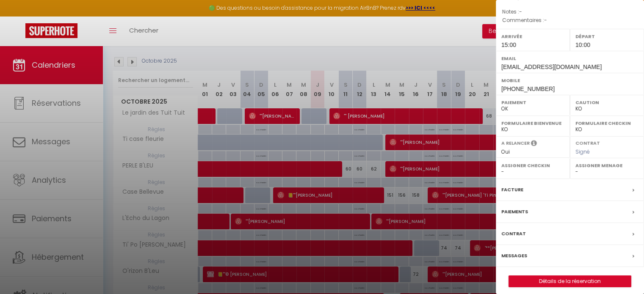
scroll to position [112, 0]
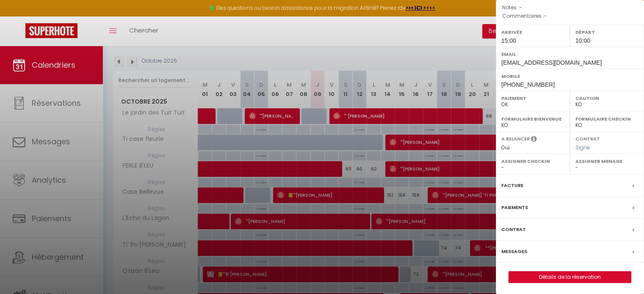
click at [563, 186] on div "Facture" at bounding box center [570, 186] width 148 height 22
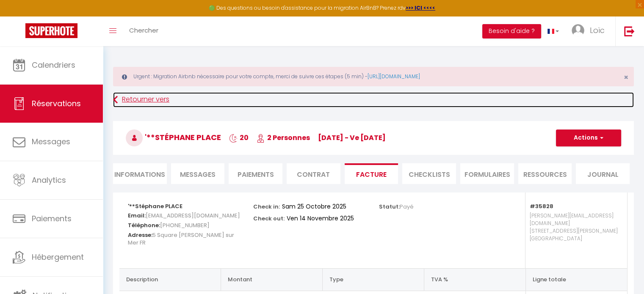
click at [115, 102] on icon at bounding box center [115, 99] width 5 height 15
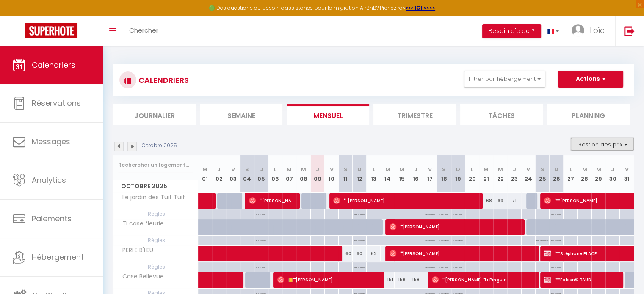
click at [614, 142] on button "Gestion des prix" at bounding box center [602, 144] width 63 height 13
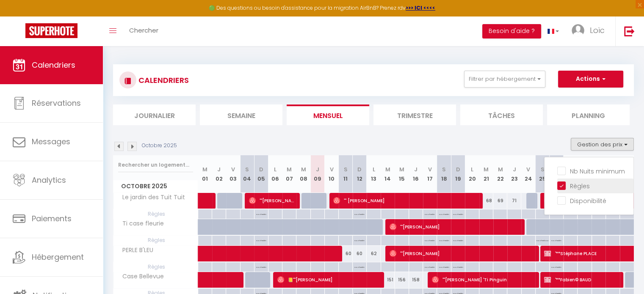
click at [565, 186] on input "Règles" at bounding box center [595, 185] width 76 height 8
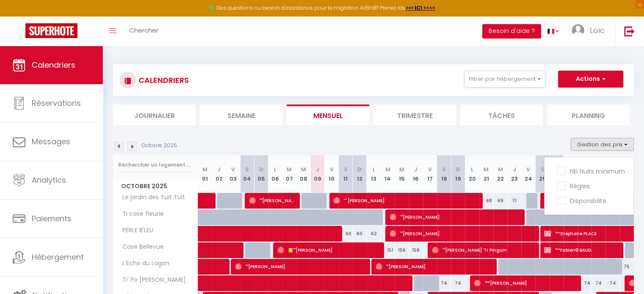
click at [548, 139] on div "Octobre 2025 Gestion des prix Nb Nuits minimum Règles Disponibilité" at bounding box center [373, 146] width 521 height 17
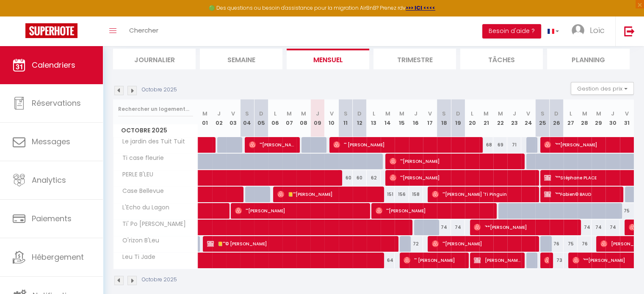
scroll to position [64, 0]
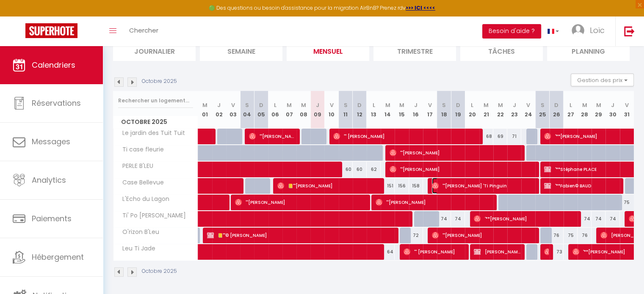
click at [469, 182] on span "'''[PERSON_NAME] 'Ti Pinguin" at bounding box center [483, 186] width 102 height 16
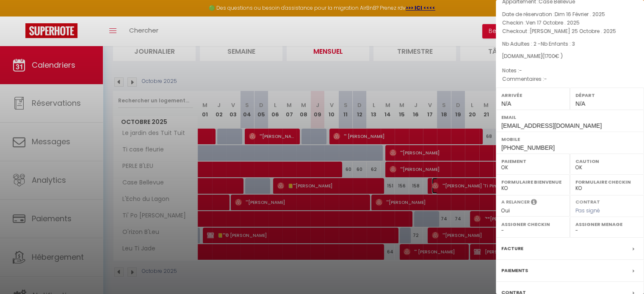
scroll to position [112, 0]
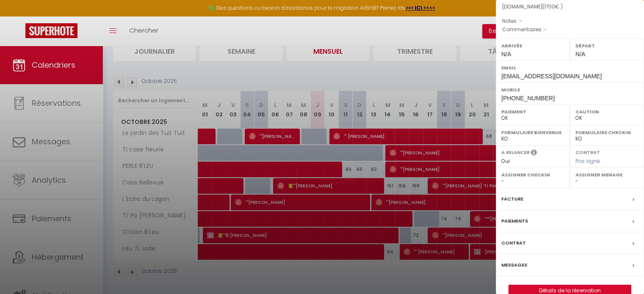
drag, startPoint x: 560, startPoint y: 282, endPoint x: 558, endPoint y: 290, distance: 9.0
click at [560, 284] on div "x '''[PERSON_NAME] 'Ti Pinguin ( 5134119 ) Appartement : Case Bellevue Date de …" at bounding box center [570, 99] width 148 height 422
click at [557, 285] on link "Détails de la réservation" at bounding box center [570, 290] width 122 height 11
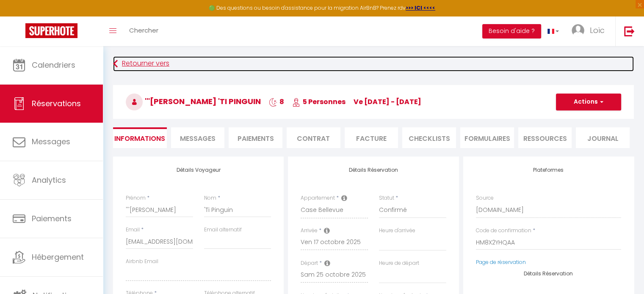
click at [117, 66] on icon at bounding box center [115, 63] width 5 height 15
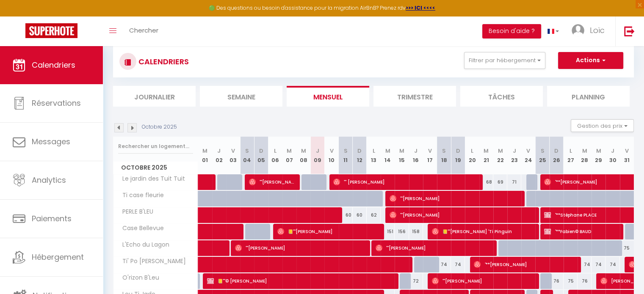
scroll to position [100, 0]
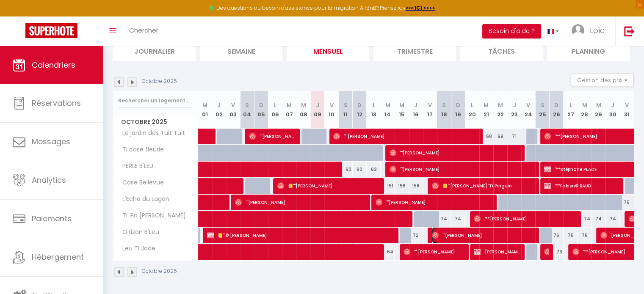
click at [480, 233] on span "'''[PERSON_NAME]" at bounding box center [483, 235] width 102 height 16
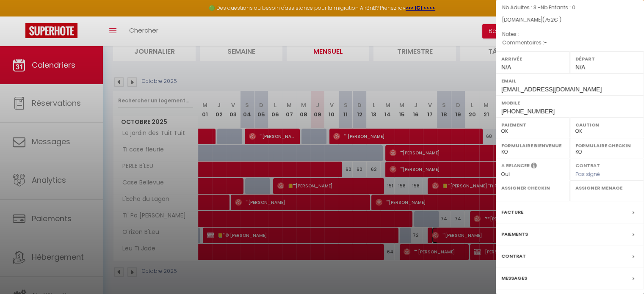
scroll to position [99, 0]
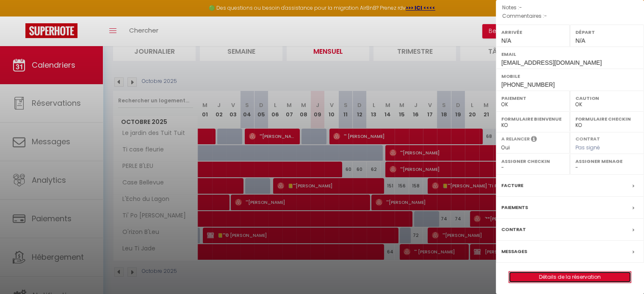
click at [540, 275] on link "Détails de la réservation" at bounding box center [570, 277] width 122 height 11
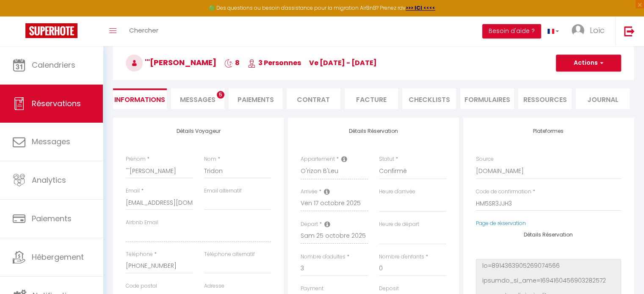
scroll to position [169, 0]
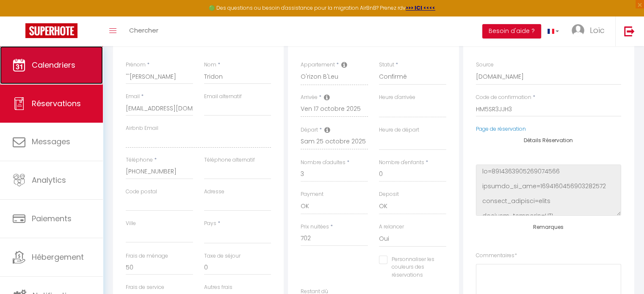
click at [37, 62] on span "Calendriers" at bounding box center [54, 65] width 44 height 11
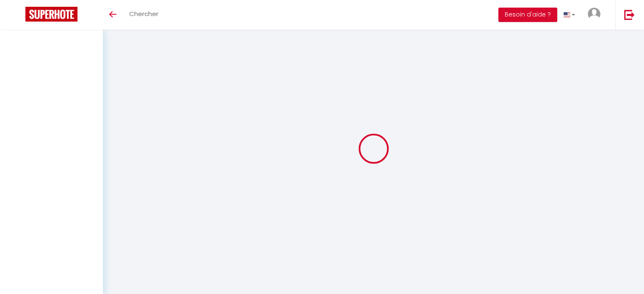
type input "Loïc"
type input "SIBELLE"
type input "[EMAIL_ADDRESS][DOMAIN_NAME]"
type input "00262693878092"
type input "9 rue des écoliers"
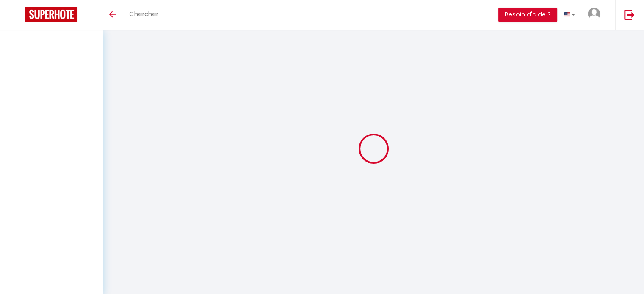
type input "97424"
type input "Piton saint Leu"
type input "peFNkFXaGhZULI63up9C6UOgp"
type input "YbBkNfPypIGmweHEhL8VQv6oY"
type input "https://app.superhote.com/#/get-available-rentals/YbBkNfPypIGmweHEhL8VQv6oY"
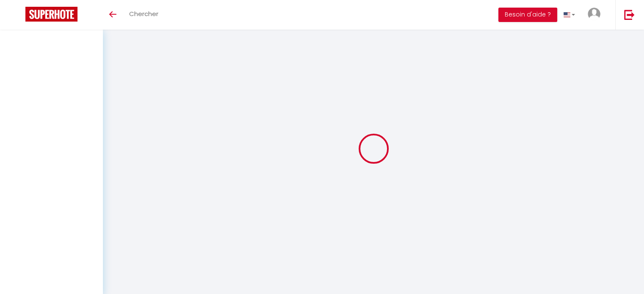
select select "1"
select select "28"
select select "fr"
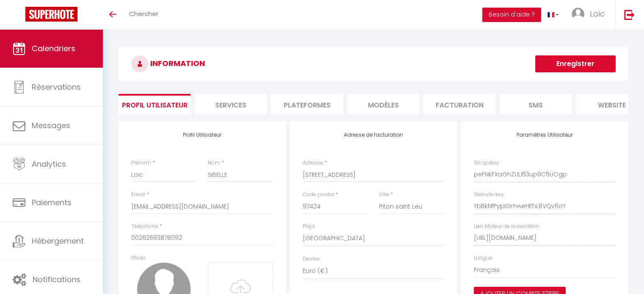
click at [48, 42] on link "Calendriers" at bounding box center [51, 49] width 103 height 38
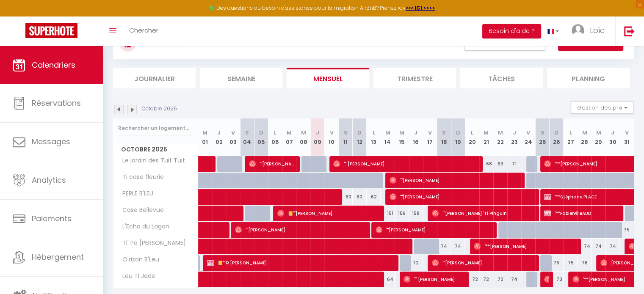
scroll to position [64, 0]
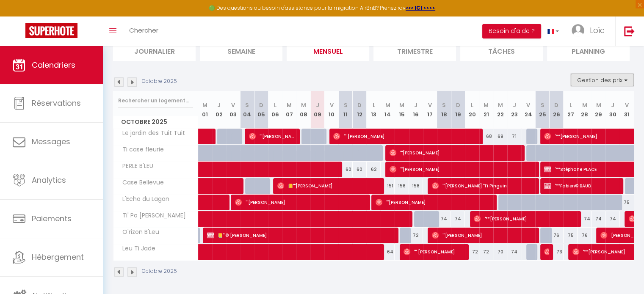
click at [610, 82] on button "Gestion des prix" at bounding box center [602, 80] width 63 height 13
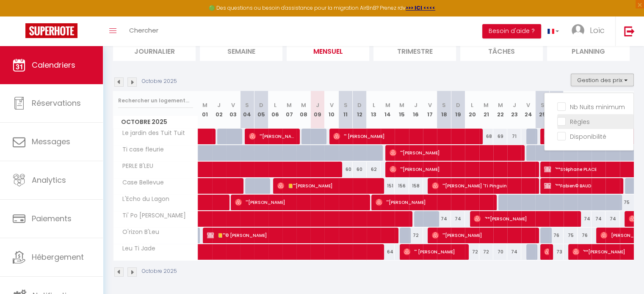
click at [559, 121] on input "Règles" at bounding box center [595, 121] width 76 height 8
checkbox input "true"
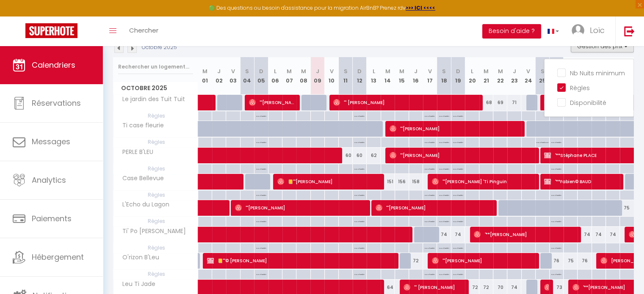
scroll to position [143, 0]
